Goal: Find specific page/section: Find specific page/section

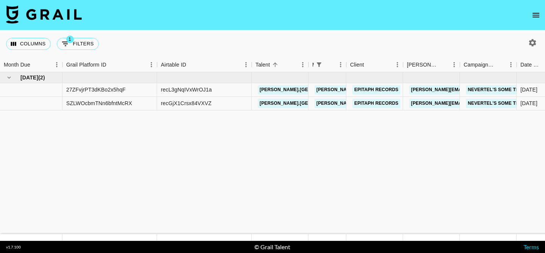
click at [540, 13] on icon "open drawer" at bounding box center [535, 15] width 9 height 9
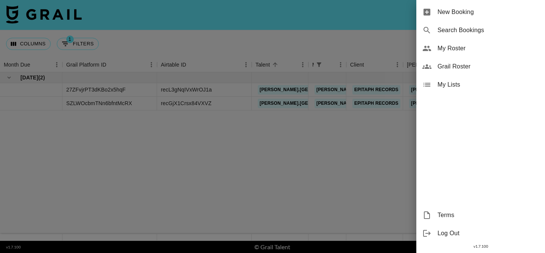
click at [479, 42] on div "My Roster" at bounding box center [480, 48] width 129 height 18
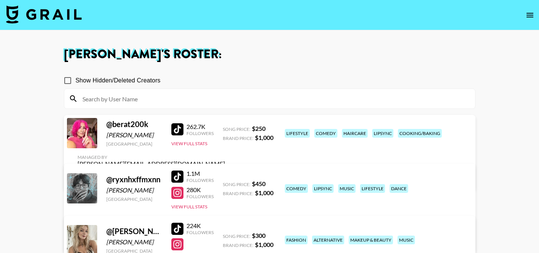
click at [260, 98] on input at bounding box center [274, 99] width 393 height 12
click at [530, 15] on icon "open drawer" at bounding box center [530, 15] width 9 height 9
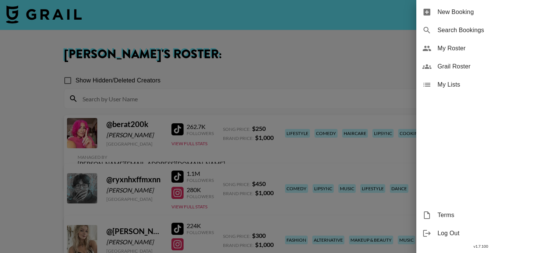
click at [496, 63] on span "Grail Roster" at bounding box center [487, 66] width 101 height 9
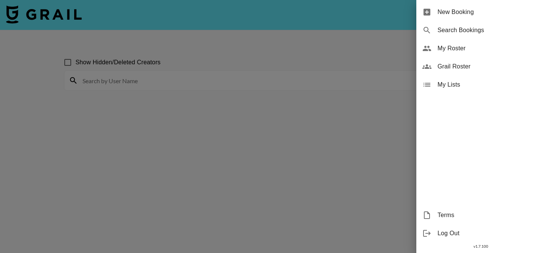
click at [323, 60] on div at bounding box center [272, 126] width 545 height 253
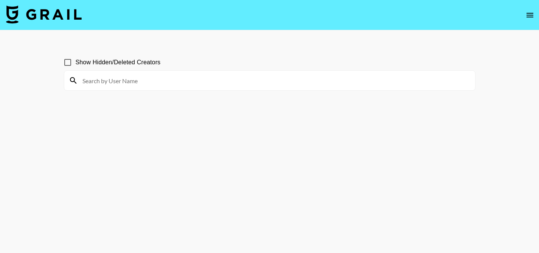
click at [274, 79] on input at bounding box center [274, 81] width 393 height 12
click at [191, 81] on input "[PERSON_NAME]" at bounding box center [274, 81] width 393 height 12
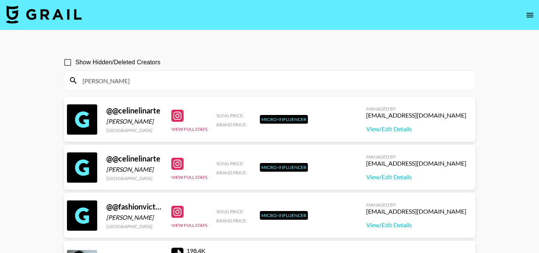
click at [146, 75] on input "[PERSON_NAME]" at bounding box center [274, 81] width 393 height 12
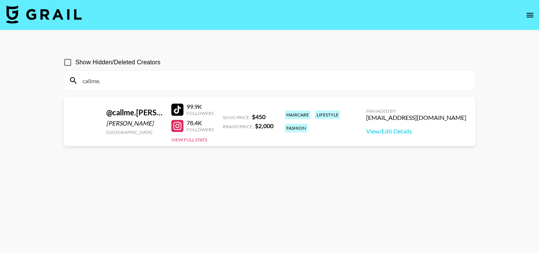
type input "callme."
